Goal: Transaction & Acquisition: Purchase product/service

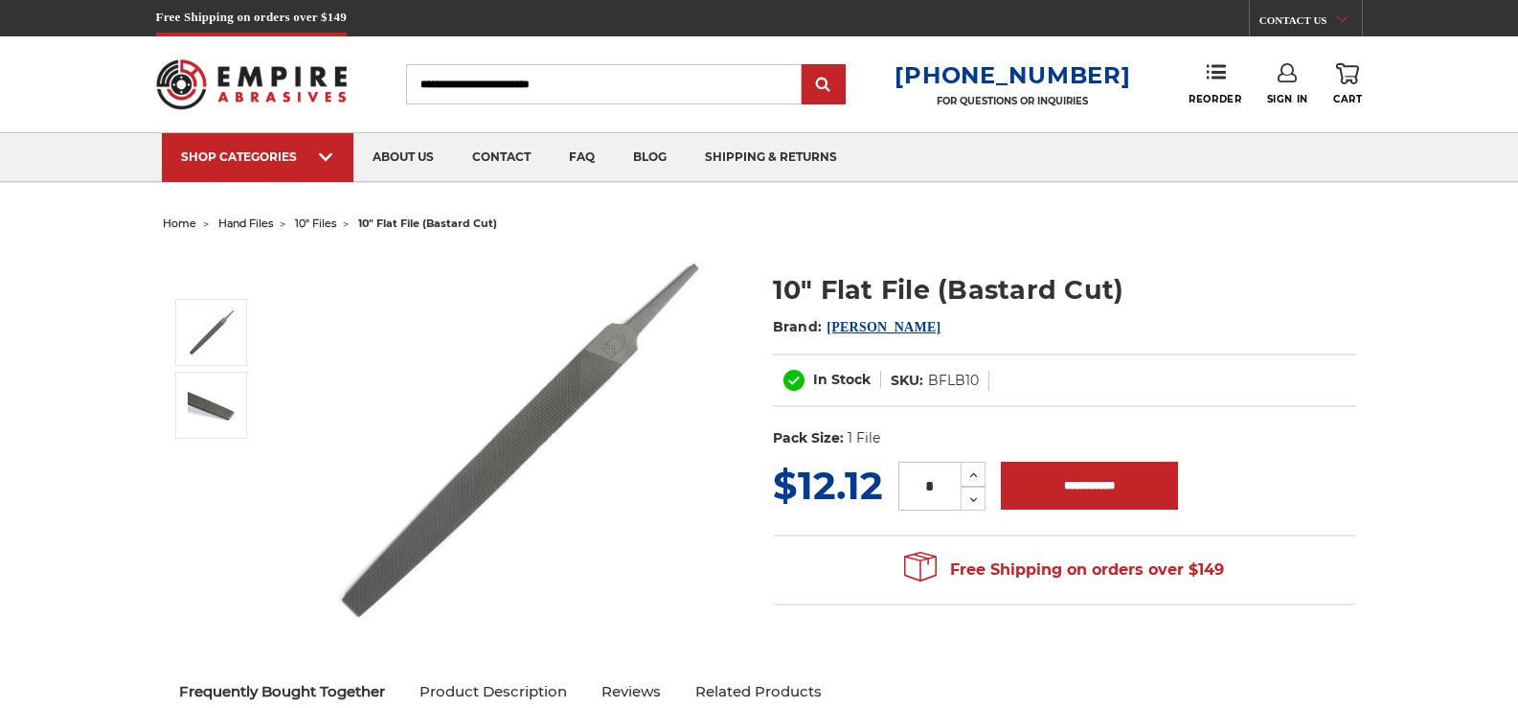
scroll to position [96, 0]
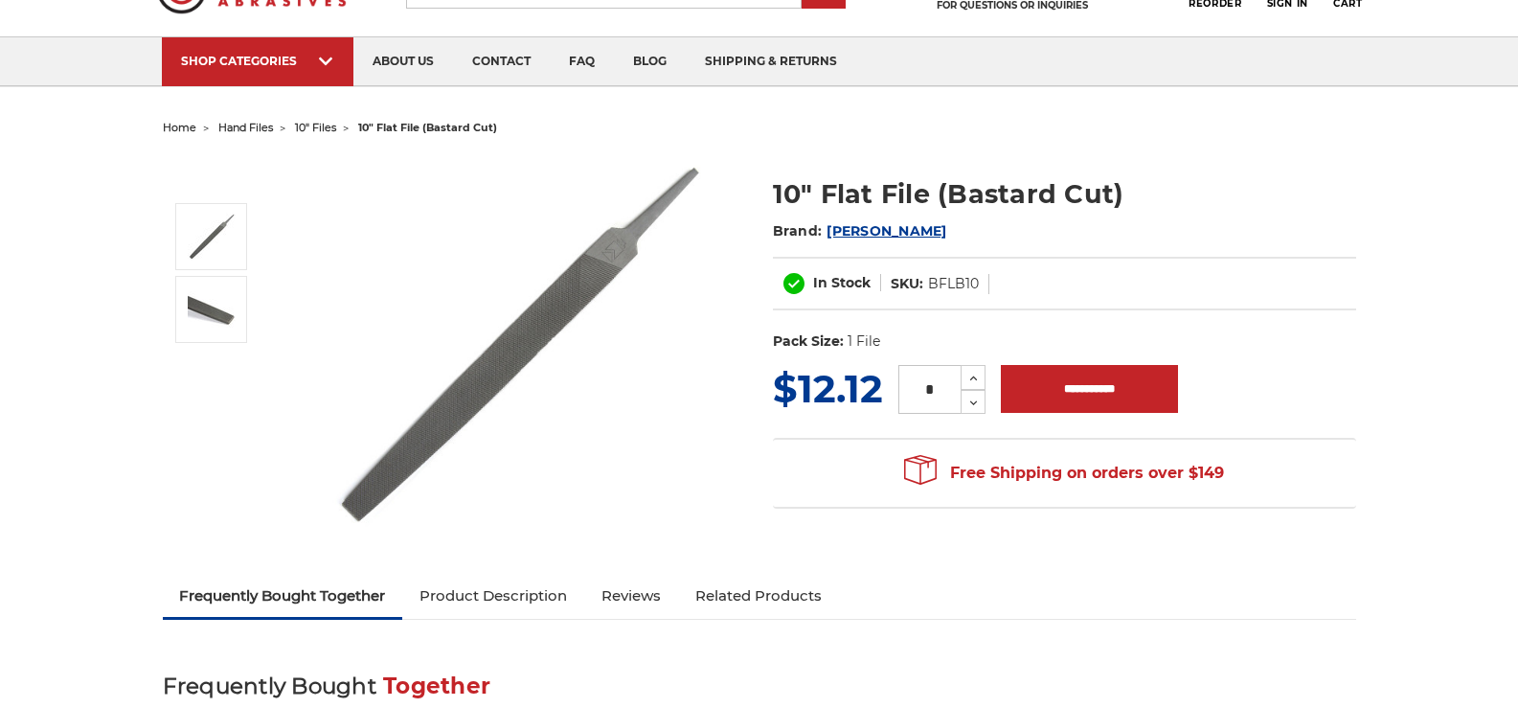
click at [545, 332] on img at bounding box center [518, 344] width 383 height 379
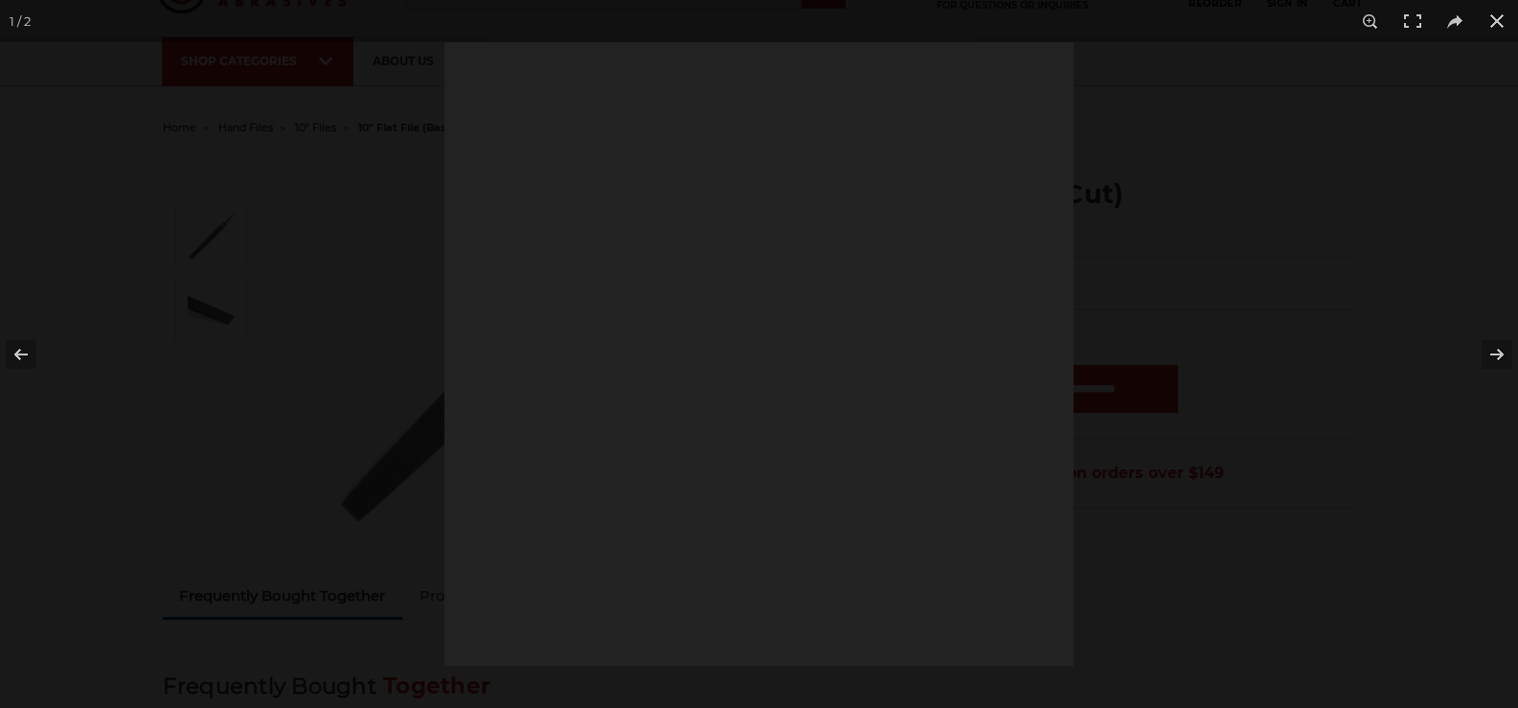
click at [544, 332] on div at bounding box center [758, 354] width 629 height 624
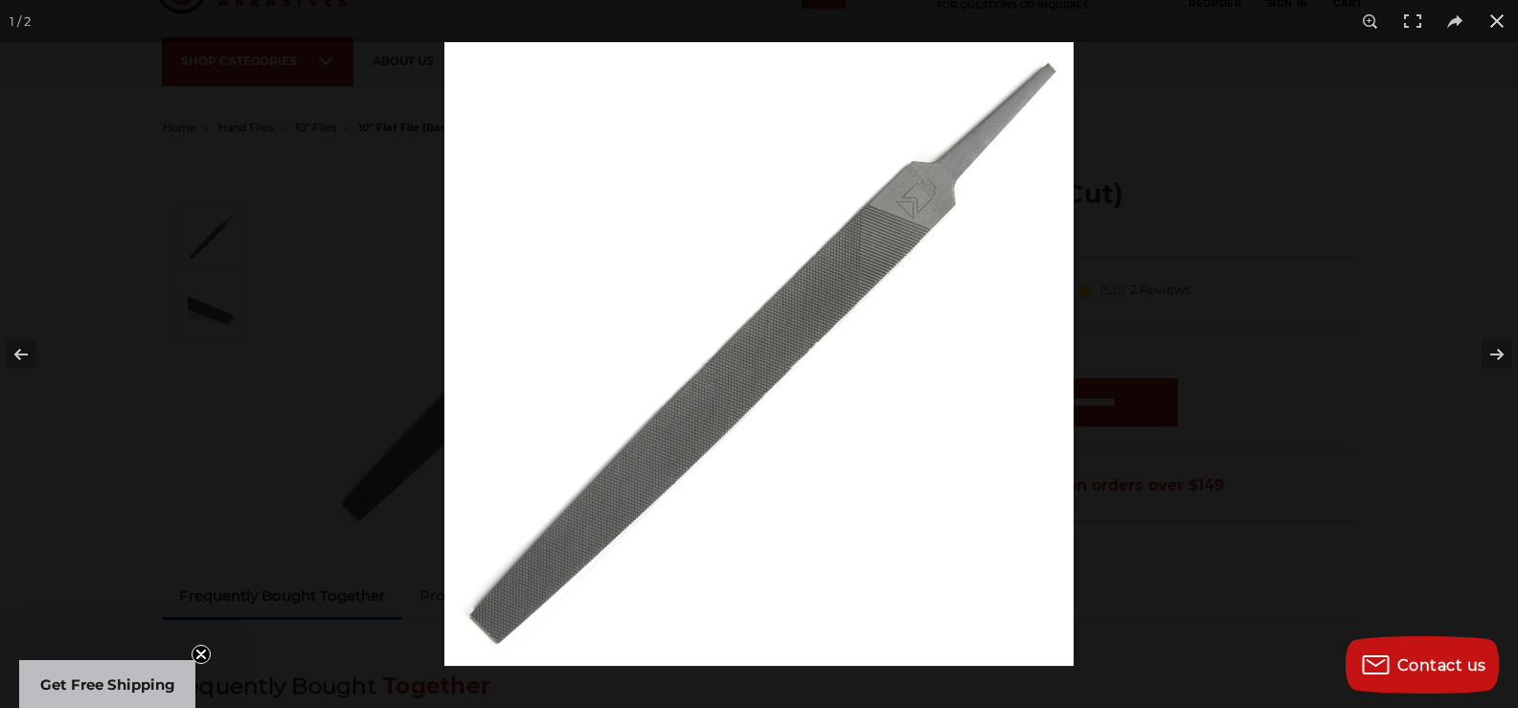
click at [752, 360] on img at bounding box center [758, 354] width 629 height 624
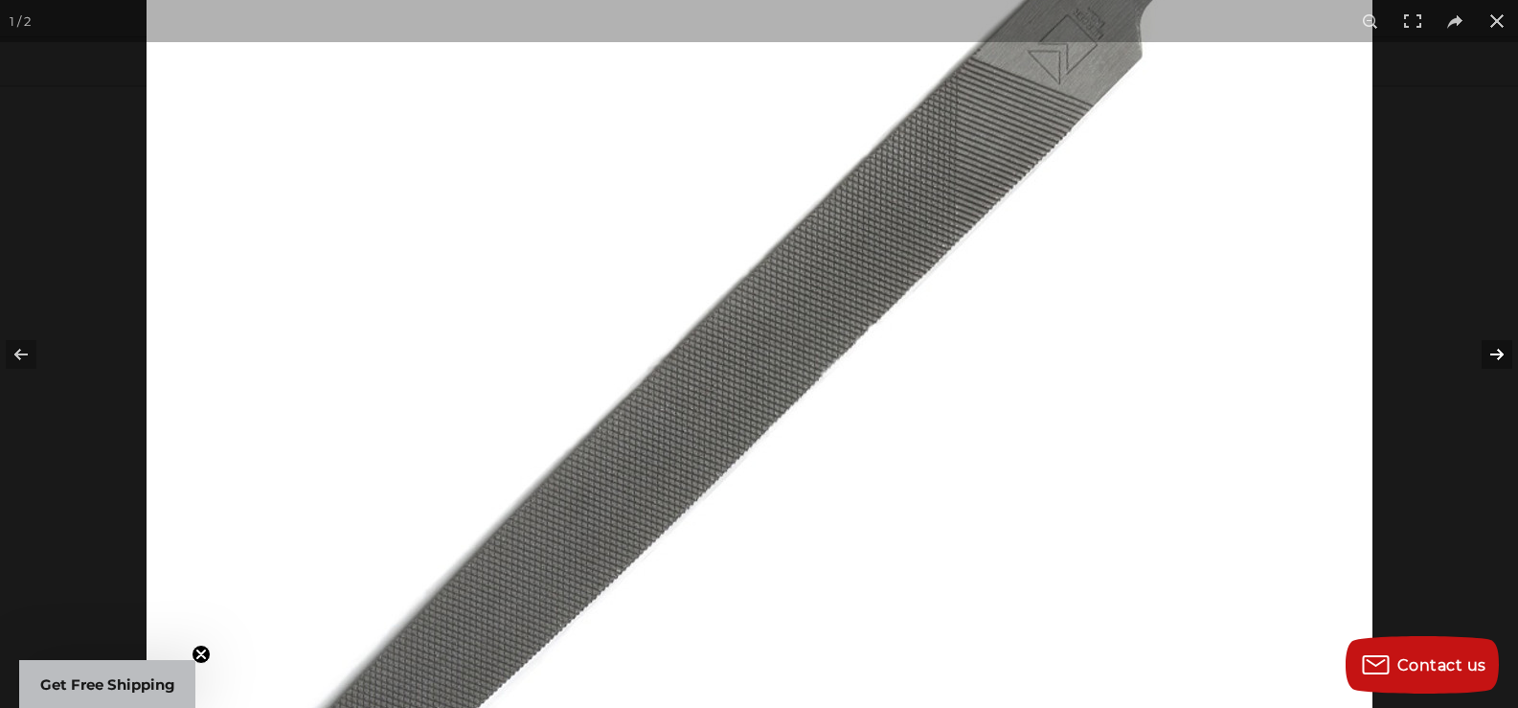
click at [1496, 351] on button at bounding box center [1484, 354] width 67 height 96
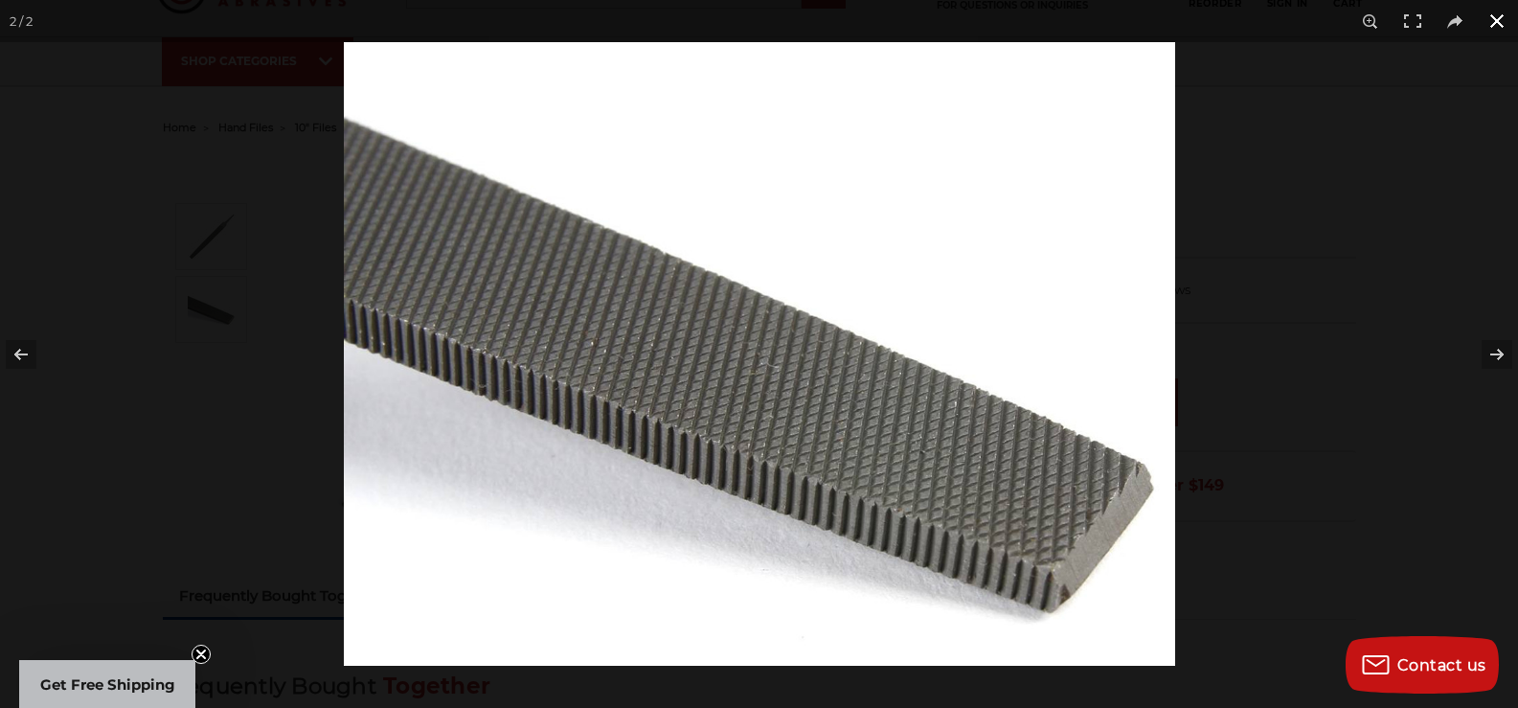
click at [1497, 24] on button at bounding box center [1497, 21] width 42 height 42
